Goal: Task Accomplishment & Management: Use online tool/utility

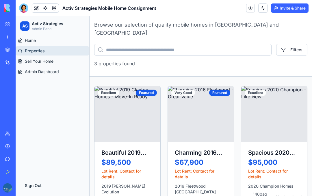
scroll to position [40, 0]
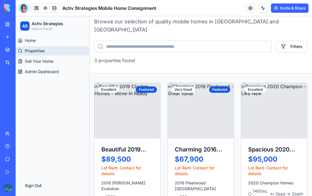
click at [26, 7] on div at bounding box center [23, 7] width 9 height 9
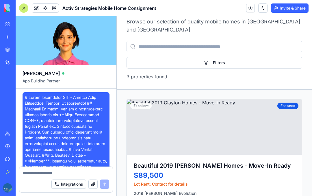
click at [21, 9] on div at bounding box center [23, 7] width 9 height 9
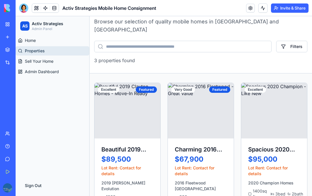
click at [22, 8] on div at bounding box center [23, 7] width 9 height 9
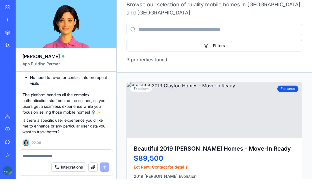
scroll to position [4335, 0]
click at [49, 170] on textarea at bounding box center [66, 173] width 86 height 6
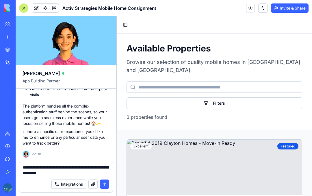
scroll to position [0, 0]
click at [126, 26] on button "Toggle Sidebar" at bounding box center [125, 25] width 8 height 8
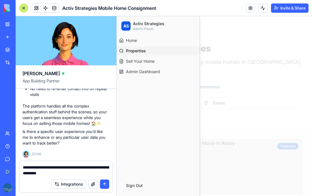
click at [132, 41] on span "Home" at bounding box center [131, 41] width 11 height 6
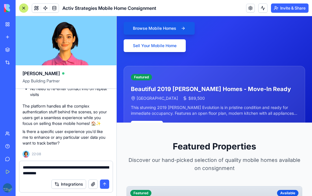
scroll to position [85, 0]
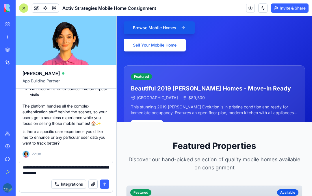
click at [85, 170] on textarea "**********" at bounding box center [66, 171] width 86 height 12
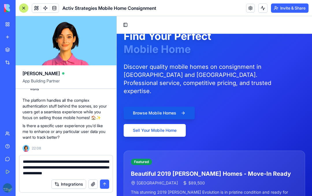
scroll to position [0, 0]
click at [106, 159] on textarea "**********" at bounding box center [66, 167] width 86 height 17
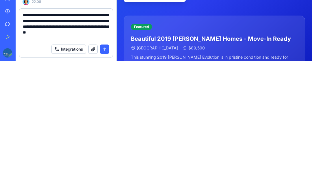
scroll to position [17, 0]
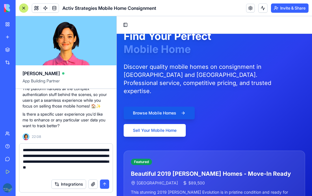
type textarea "**********"
click at [105, 180] on button "submit" at bounding box center [104, 184] width 9 height 9
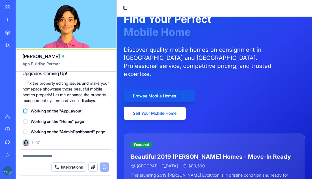
scroll to position [0, 0]
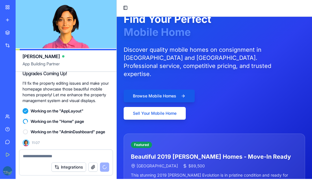
click at [35, 78] on span "App Building Partner" at bounding box center [66, 83] width 87 height 10
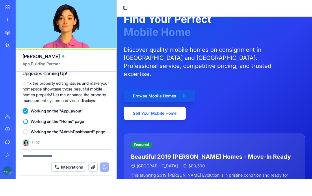
click at [27, 78] on span "App Building Partner" at bounding box center [66, 83] width 87 height 10
click at [31, 66] on div "Ella App Building Partner" at bounding box center [66, 76] width 101 height 23
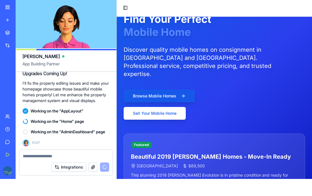
click at [29, 78] on span "App Building Partner" at bounding box center [66, 83] width 87 height 10
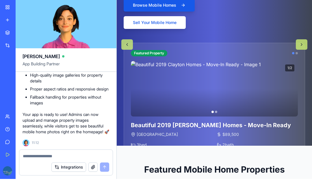
scroll to position [73, 0]
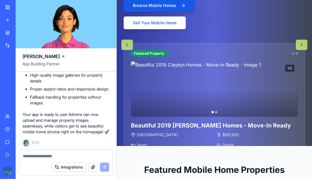
click at [302, 46] on button at bounding box center [302, 45] width 12 height 10
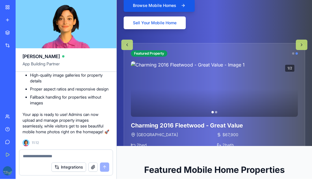
click at [302, 47] on button at bounding box center [302, 45] width 12 height 10
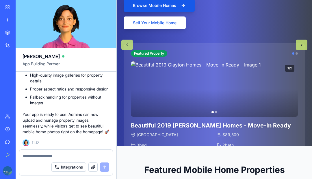
click at [303, 47] on button at bounding box center [302, 45] width 12 height 10
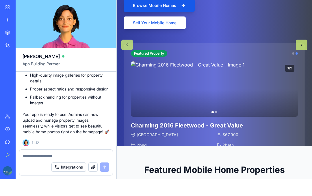
click at [301, 49] on button at bounding box center [302, 45] width 12 height 10
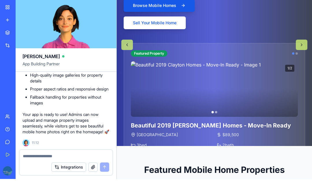
click at [302, 47] on button at bounding box center [302, 45] width 12 height 10
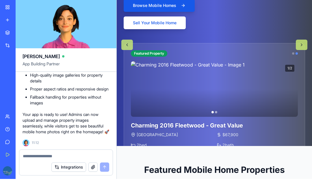
click at [301, 48] on button at bounding box center [302, 45] width 12 height 10
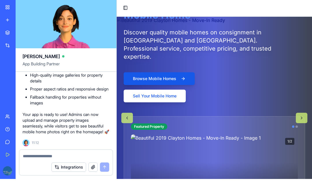
scroll to position [0, 0]
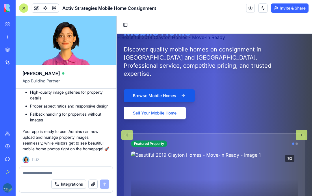
click at [294, 6] on button "Invite & Share" at bounding box center [290, 7] width 38 height 9
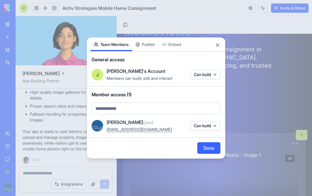
click at [147, 47] on button "Publish" at bounding box center [145, 45] width 27 height 14
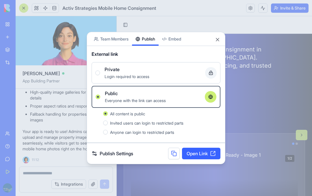
click at [205, 151] on link "Open Link" at bounding box center [201, 154] width 38 height 12
click at [221, 39] on div "Share App Team Members Publish Embed" at bounding box center [156, 39] width 138 height 14
click at [219, 37] on button "Close" at bounding box center [218, 40] width 6 height 6
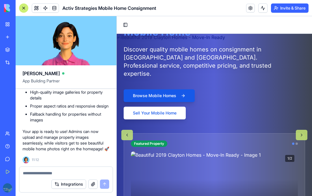
click at [62, 171] on textarea at bounding box center [66, 173] width 86 height 6
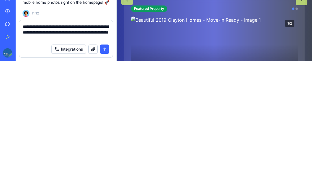
type textarea "**********"
click at [104, 180] on button "submit" at bounding box center [104, 184] width 9 height 9
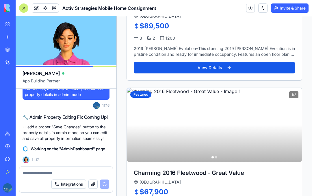
scroll to position [379, 0]
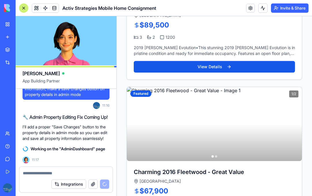
click at [293, 123] on button at bounding box center [294, 124] width 12 height 10
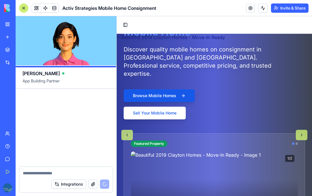
scroll to position [5086, 0]
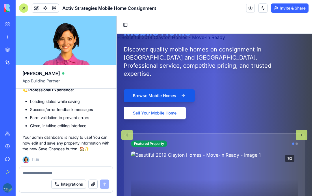
click at [124, 24] on button "Toggle Sidebar" at bounding box center [125, 25] width 8 height 8
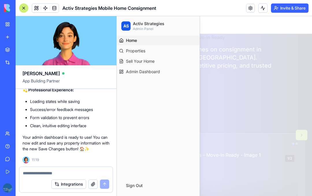
click at [130, 71] on span "Admin Dashboard" at bounding box center [143, 72] width 34 height 6
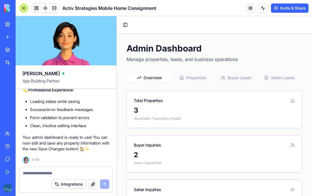
click at [201, 78] on span "Properties" at bounding box center [196, 78] width 20 height 6
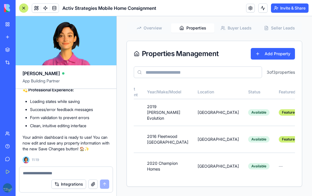
scroll to position [0, 99]
click at [310, 113] on button at bounding box center [316, 112] width 12 height 10
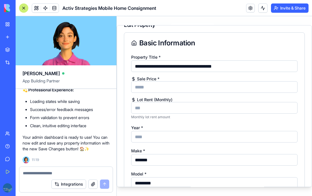
scroll to position [23, 0]
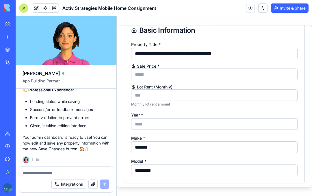
click at [254, 95] on input "Lot Rent (Monthly)" at bounding box center [214, 95] width 167 height 12
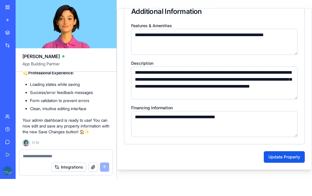
scroll to position [607, 0]
type input "***"
click at [286, 158] on button "Update Property" at bounding box center [284, 157] width 41 height 12
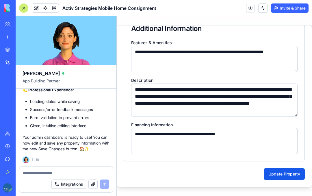
scroll to position [0, 0]
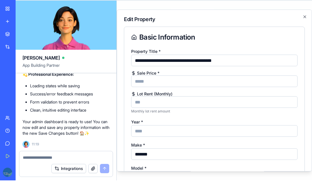
click at [285, 40] on div "Basic Information" at bounding box center [214, 37] width 167 height 7
click at [284, 39] on div "Basic Information" at bounding box center [214, 37] width 167 height 7
click at [197, 61] on input "**********" at bounding box center [214, 61] width 167 height 12
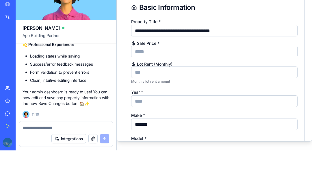
type input "**********"
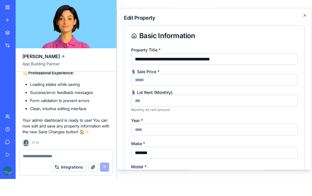
click at [278, 35] on div "Basic Information" at bounding box center [214, 35] width 167 height 7
click at [304, 14] on icon "button" at bounding box center [305, 15] width 5 height 5
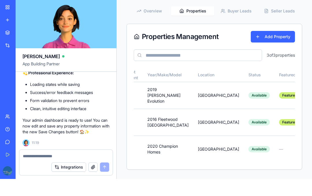
click at [249, 95] on div "Available" at bounding box center [259, 95] width 21 height 6
click at [143, 93] on td "2019 Clayton Evolution" at bounding box center [168, 95] width 51 height 27
click at [143, 94] on td "2019 Clayton Evolution" at bounding box center [168, 95] width 51 height 27
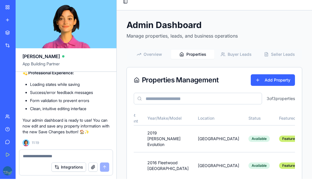
scroll to position [6, 0]
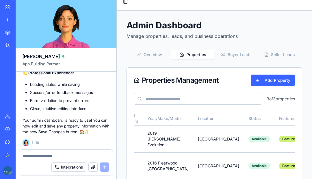
click at [145, 55] on span "Overview" at bounding box center [153, 55] width 19 height 6
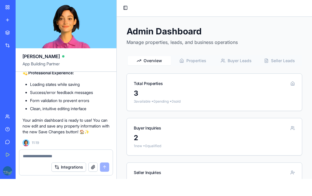
scroll to position [0, 0]
click at [125, 9] on button "Toggle Sidebar" at bounding box center [125, 8] width 8 height 8
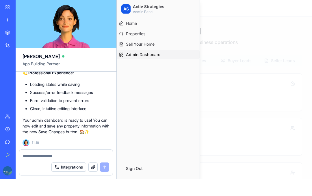
click at [130, 31] on span "Properties" at bounding box center [135, 34] width 19 height 6
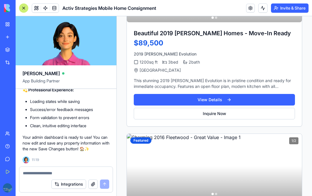
scroll to position [183, 0]
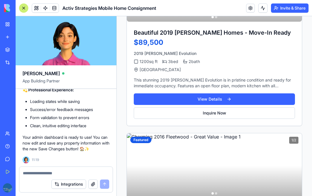
click at [267, 99] on button "View Details" at bounding box center [214, 99] width 161 height 12
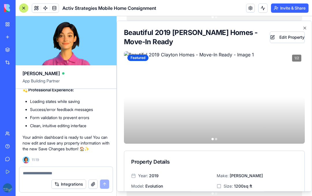
scroll to position [5086, 0]
click at [34, 171] on textarea at bounding box center [66, 173] width 86 height 6
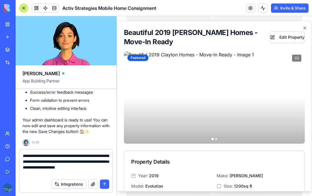
scroll to position [0, 0]
type textarea "**********"
click at [304, 24] on div "Beautiful 2019 Clayton Homes - Move-In Ready Edit Property Featured 1 / 2 Prope…" at bounding box center [214, 106] width 195 height 171
click at [304, 27] on icon "button" at bounding box center [305, 28] width 5 height 5
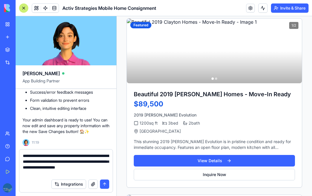
scroll to position [125, 0]
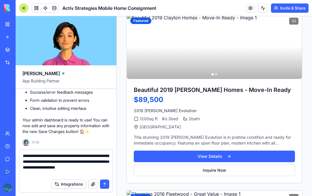
click at [258, 154] on button "View Details" at bounding box center [214, 157] width 161 height 12
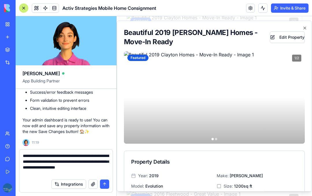
click at [291, 36] on button "Edit Property" at bounding box center [287, 38] width 35 height 12
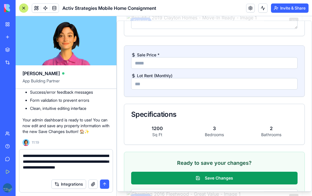
scroll to position [617, 0]
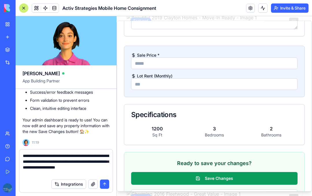
click at [221, 81] on input "Lot Rent (Monthly)" at bounding box center [214, 84] width 167 height 12
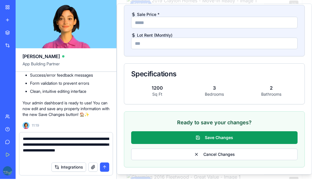
scroll to position [640, 0]
type input "***"
click at [253, 135] on button "Save Changes" at bounding box center [214, 137] width 167 height 13
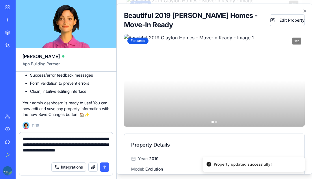
scroll to position [0, 0]
click at [304, 10] on icon "button" at bounding box center [305, 11] width 2 height 2
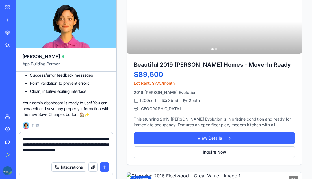
scroll to position [119, 0]
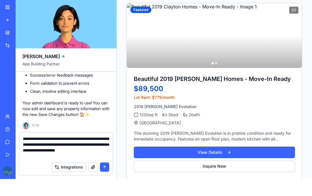
click at [23, 153] on textarea "**********" at bounding box center [66, 164] width 86 height 23
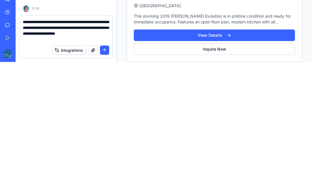
click at [56, 153] on textarea "**********" at bounding box center [66, 164] width 86 height 23
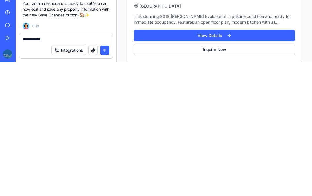
type textarea "*"
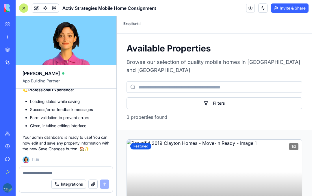
scroll to position [0, 0]
click at [23, 9] on div at bounding box center [23, 7] width 9 height 9
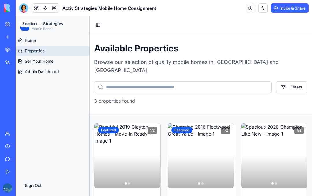
click at [25, 39] on span "Home" at bounding box center [30, 41] width 11 height 6
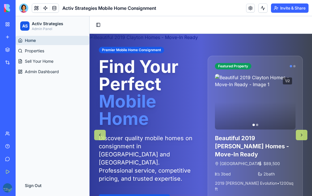
click at [25, 8] on div at bounding box center [23, 7] width 9 height 9
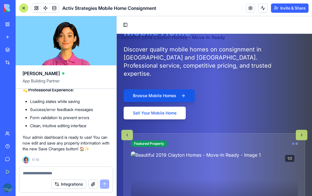
click at [63, 171] on textarea at bounding box center [66, 173] width 86 height 6
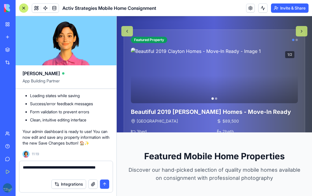
scroll to position [104, 0]
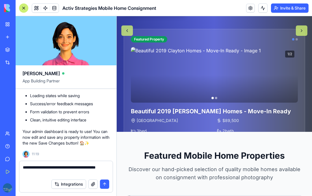
click at [51, 165] on textarea "**********" at bounding box center [66, 171] width 86 height 12
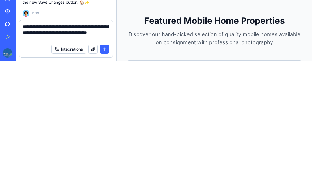
type textarea "**********"
click at [108, 180] on button "submit" at bounding box center [104, 184] width 9 height 9
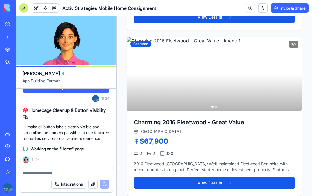
scroll to position [435, 0]
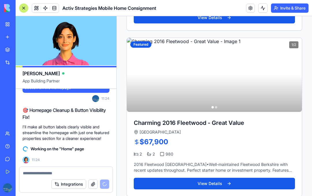
click at [221, 183] on button "View Details" at bounding box center [214, 184] width 161 height 12
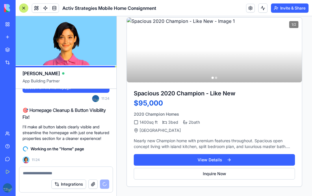
scroll to position [482, 0]
click at [232, 160] on button "View Details" at bounding box center [214, 160] width 161 height 12
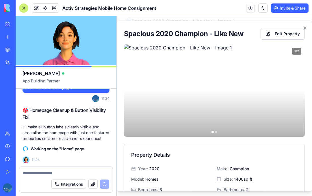
scroll to position [0, 0]
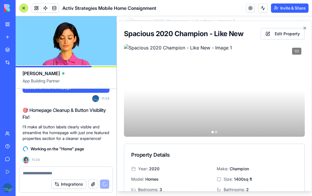
click at [285, 33] on button "Edit Property" at bounding box center [283, 34] width 44 height 12
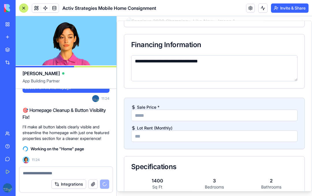
scroll to position [571, 0]
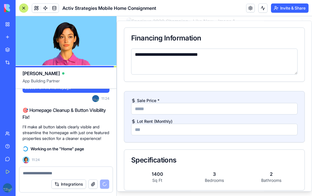
click at [197, 134] on input "Lot Rent (Monthly)" at bounding box center [214, 130] width 167 height 12
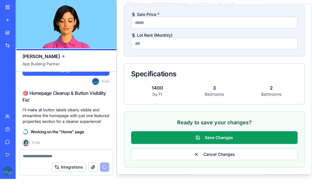
type input "***"
click at [240, 135] on button "Save Changes" at bounding box center [214, 137] width 167 height 13
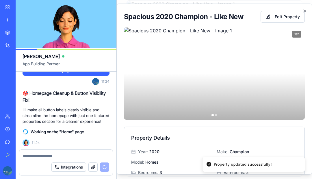
scroll to position [0, 0]
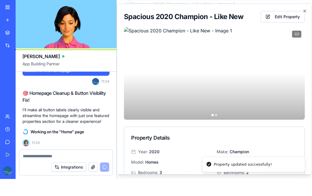
click at [308, 10] on div "Spacious 2020 Champion - Like New Edit Property 1 / 2 Property Details Year: 20…" at bounding box center [214, 89] width 195 height 171
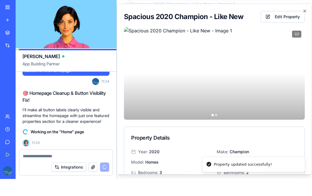
click at [304, 12] on icon "button" at bounding box center [305, 11] width 5 height 5
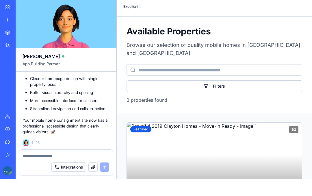
scroll to position [5339, 0]
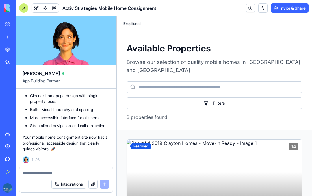
click at [24, 9] on div at bounding box center [23, 7] width 9 height 9
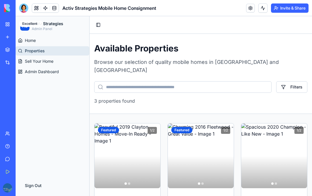
click at [38, 40] on link "Home" at bounding box center [53, 40] width 74 height 9
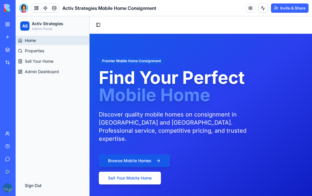
click at [23, 6] on div at bounding box center [23, 7] width 9 height 9
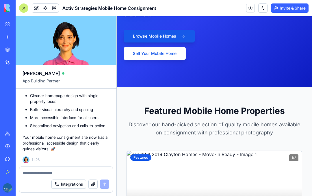
scroll to position [122, 0]
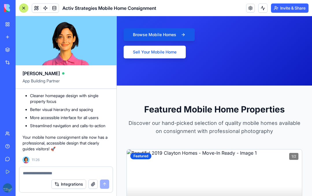
click at [60, 168] on div at bounding box center [65, 171] width 93 height 9
click at [57, 175] on textarea at bounding box center [66, 173] width 86 height 6
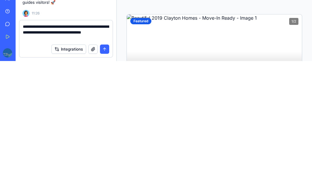
type textarea "**********"
click at [102, 180] on button "submit" at bounding box center [104, 184] width 9 height 9
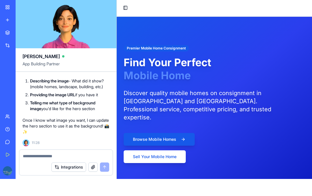
scroll to position [5552, 0]
click at [51, 170] on textarea at bounding box center [66, 173] width 86 height 6
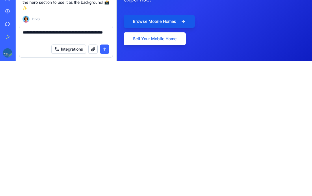
type textarea "**********"
click at [104, 180] on button "submit" at bounding box center [104, 184] width 9 height 9
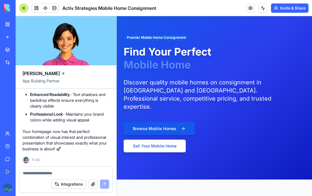
scroll to position [31, 0]
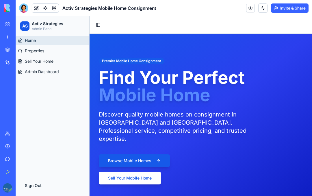
click at [23, 9] on div at bounding box center [23, 7] width 9 height 9
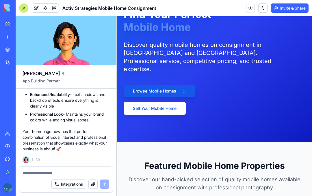
scroll to position [108, 0]
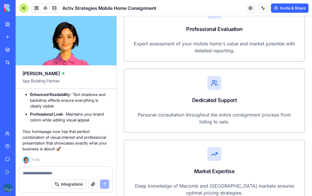
click at [41, 173] on textarea at bounding box center [66, 173] width 86 height 6
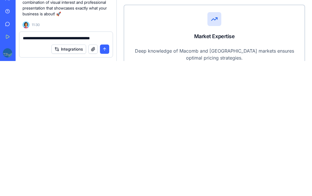
type textarea "**********"
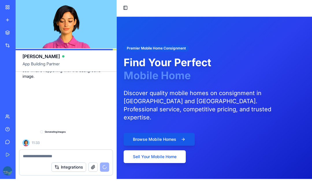
scroll to position [5897, 0]
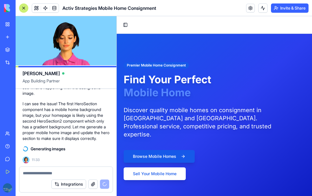
click at [296, 6] on button "Invite & Share" at bounding box center [290, 7] width 38 height 9
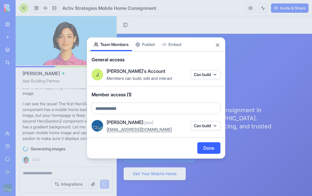
click at [152, 43] on body "BETA My Workspace New app Marketplace Integrations Recent Activ Strategies Mobi…" at bounding box center [156, 98] width 312 height 196
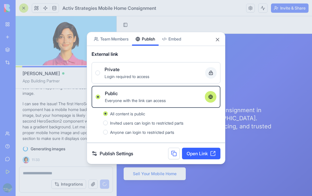
click at [205, 155] on link "Open Link" at bounding box center [201, 154] width 38 height 12
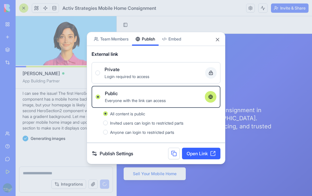
scroll to position [5908, 0]
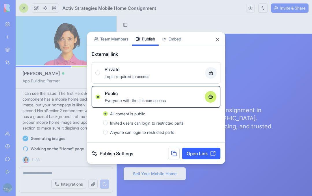
click at [123, 38] on button "Team Members" at bounding box center [111, 39] width 42 height 14
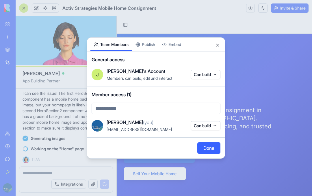
click at [218, 44] on button "Close" at bounding box center [218, 45] width 6 height 6
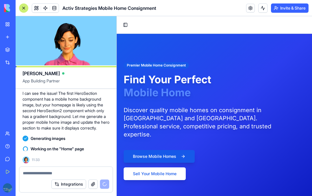
click at [250, 8] on link at bounding box center [250, 8] width 9 height 9
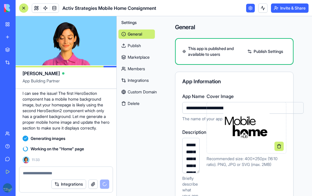
click at [288, 110] on input "**********" at bounding box center [242, 108] width 121 height 12
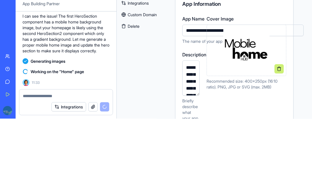
click at [279, 142] on button at bounding box center [279, 146] width 9 height 9
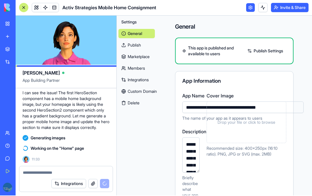
click at [153, 90] on link "Custom Domain" at bounding box center [137, 91] width 36 height 9
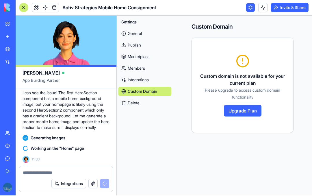
click at [142, 81] on link "Integrations" at bounding box center [145, 80] width 53 height 9
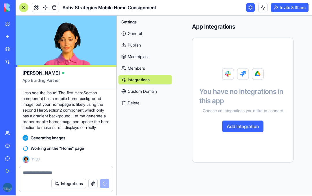
click at [137, 70] on link "Members" at bounding box center [145, 68] width 53 height 9
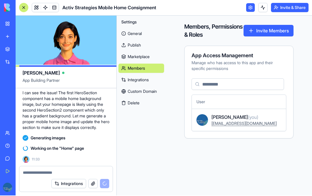
click at [141, 58] on link "Marketplace" at bounding box center [142, 57] width 46 height 9
click at [142, 55] on link "Marketplace" at bounding box center [142, 57] width 46 height 9
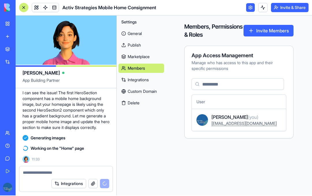
click at [145, 55] on link "Marketplace" at bounding box center [142, 57] width 46 height 9
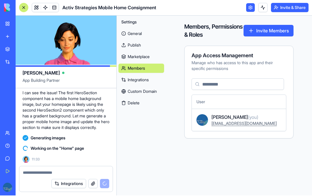
click at [148, 55] on link "Marketplace" at bounding box center [142, 57] width 46 height 9
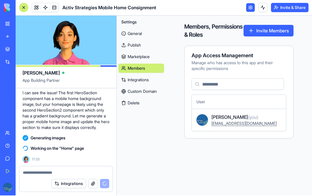
click at [138, 58] on link "Marketplace" at bounding box center [142, 57] width 46 height 9
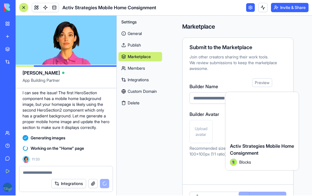
click at [136, 44] on link "Publish" at bounding box center [141, 45] width 44 height 9
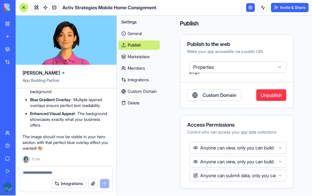
scroll to position [3, 0]
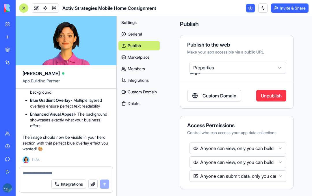
click at [25, 7] on div at bounding box center [23, 7] width 9 height 9
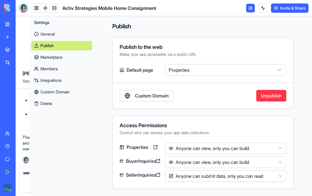
scroll to position [1, 0]
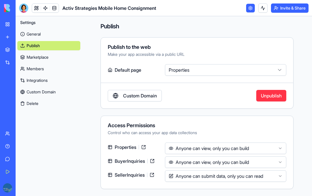
click at [249, 10] on link at bounding box center [250, 8] width 9 height 9
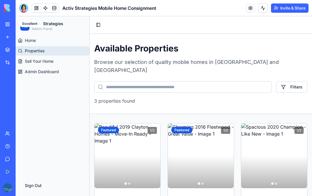
click at [38, 39] on link "Home" at bounding box center [53, 40] width 74 height 9
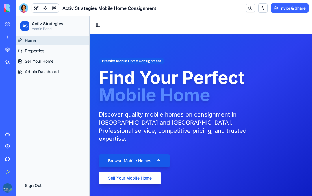
click at [25, 6] on div at bounding box center [23, 7] width 9 height 9
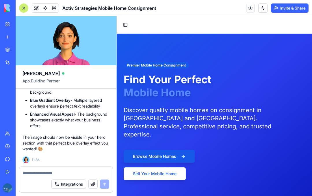
click at [56, 171] on textarea at bounding box center [66, 173] width 86 height 6
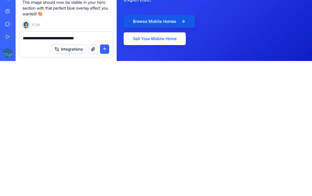
type textarea "**********"
click at [105, 180] on button "submit" at bounding box center [104, 184] width 9 height 9
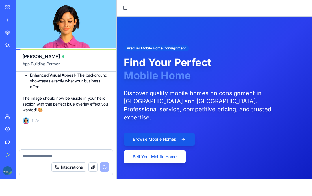
scroll to position [6050, 0]
